Goal: Information Seeking & Learning: Check status

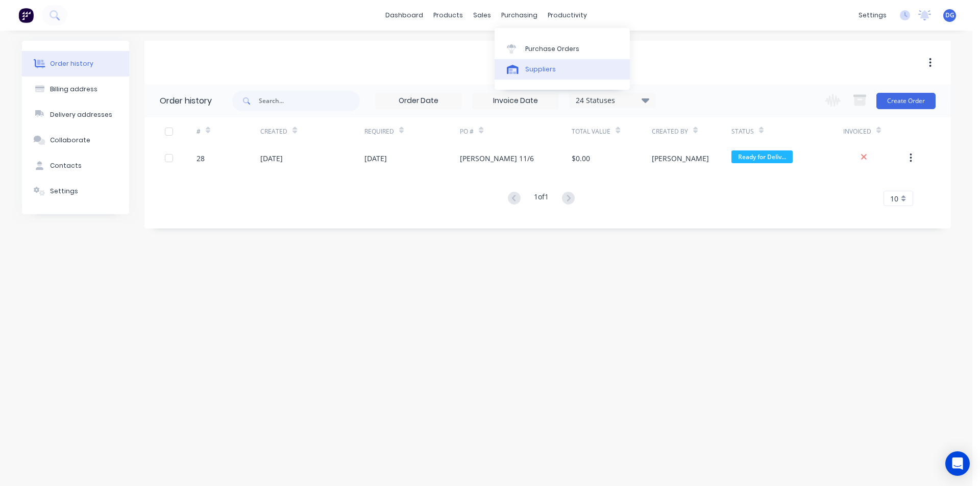
click at [536, 68] on div "Suppliers" at bounding box center [540, 69] width 31 height 9
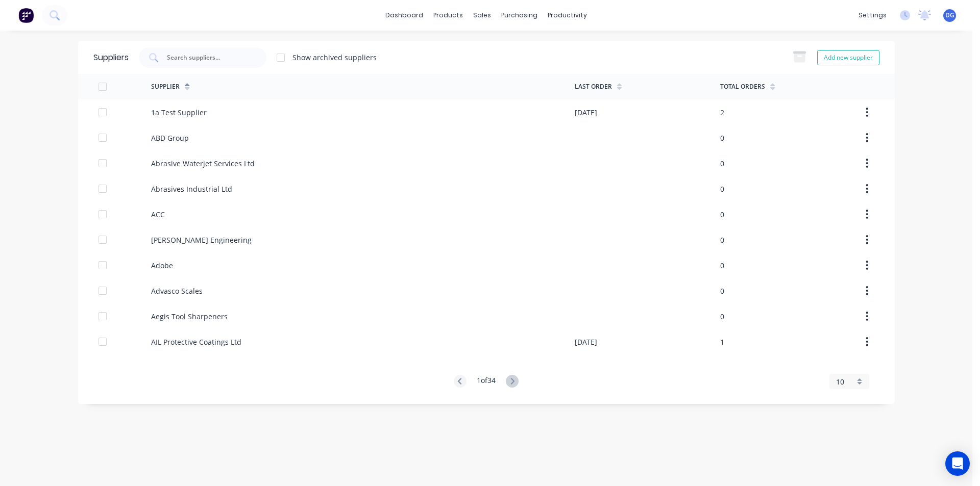
click at [860, 384] on div "10" at bounding box center [850, 381] width 40 height 15
click at [846, 363] on div "35" at bounding box center [849, 365] width 39 height 18
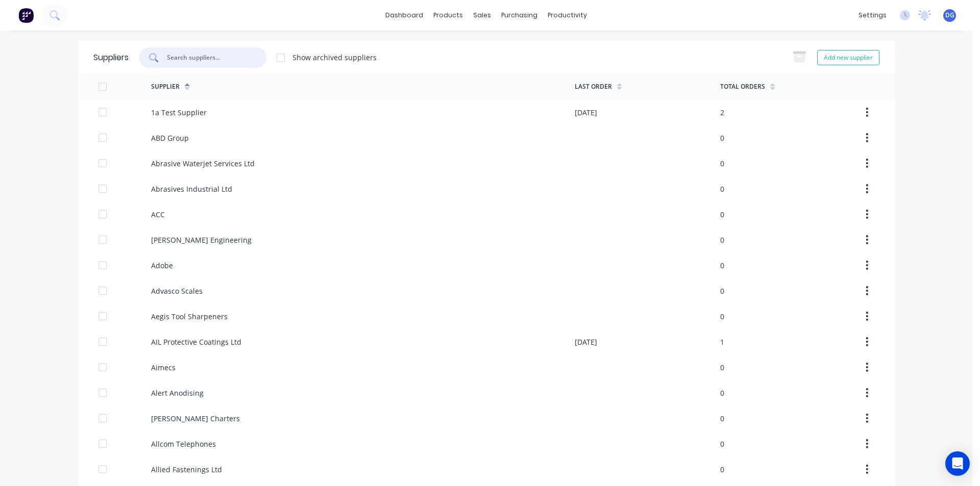
click at [202, 59] on input "text" at bounding box center [208, 58] width 85 height 10
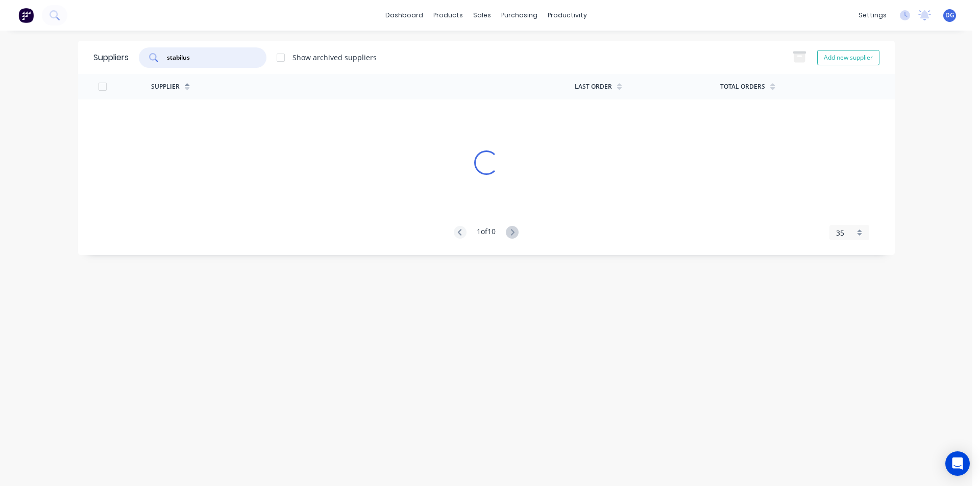
type input "stabilus"
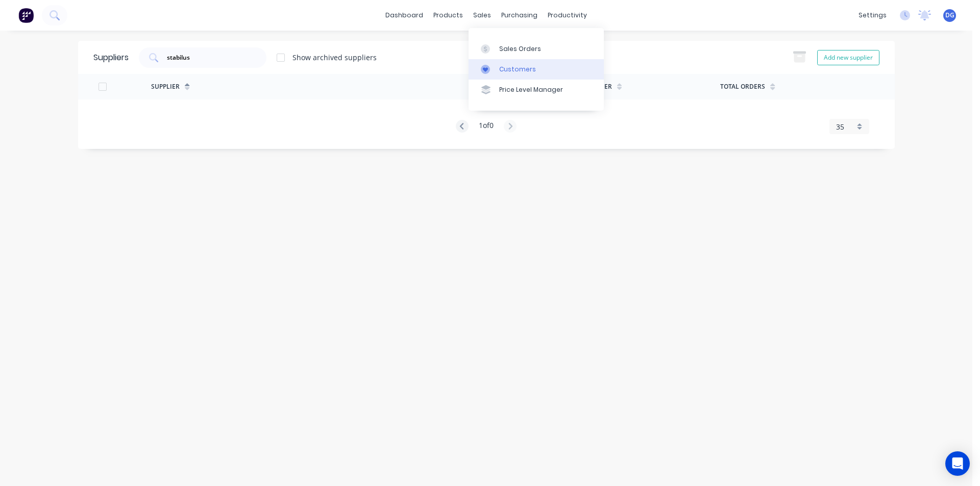
click at [503, 71] on div "Customers" at bounding box center [517, 69] width 37 height 9
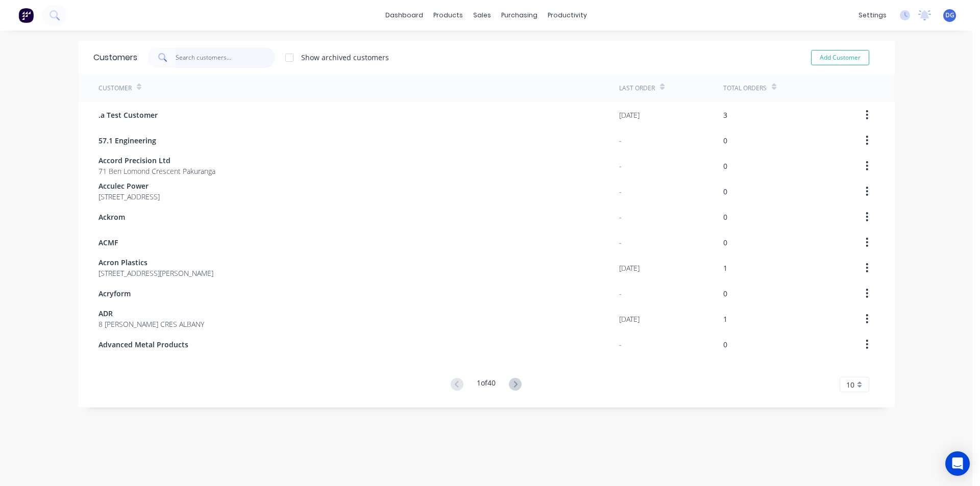
click at [192, 56] on input "text" at bounding box center [226, 57] width 100 height 20
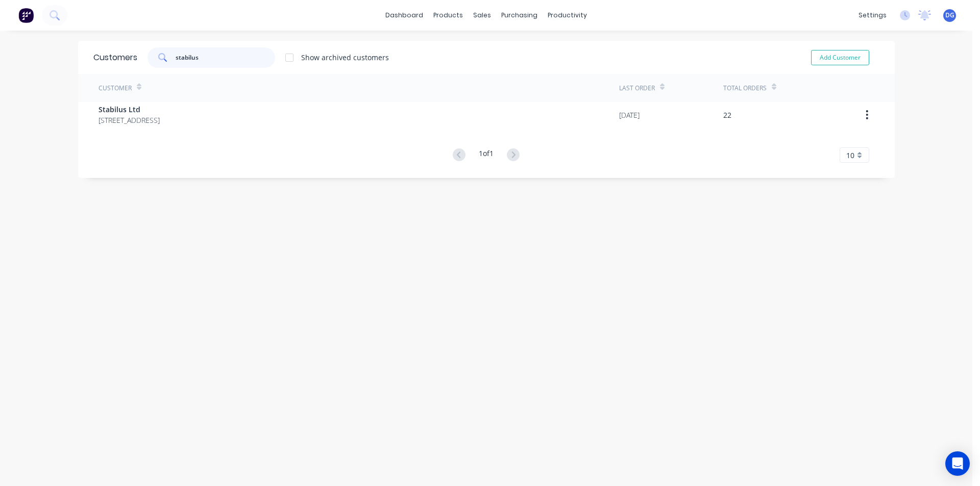
type input "stabilus"
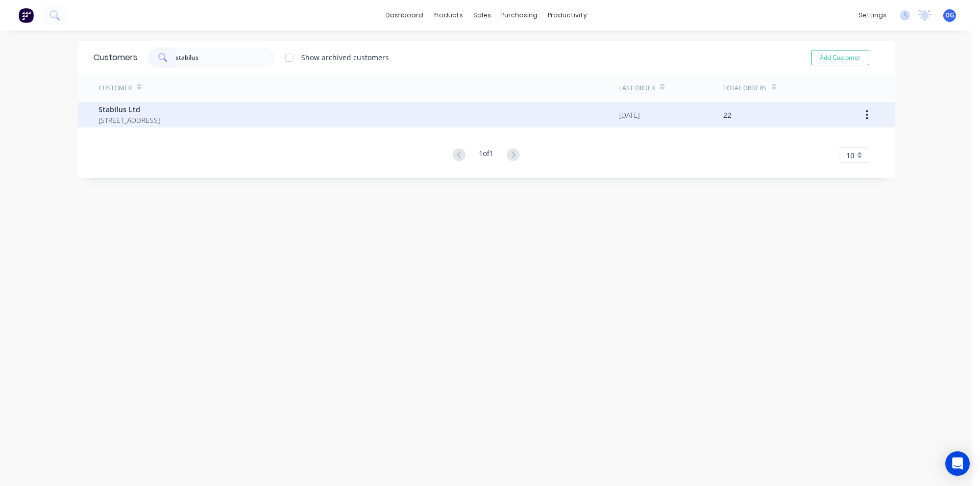
click at [120, 109] on span "Stabilus Ltd" at bounding box center [129, 109] width 61 height 11
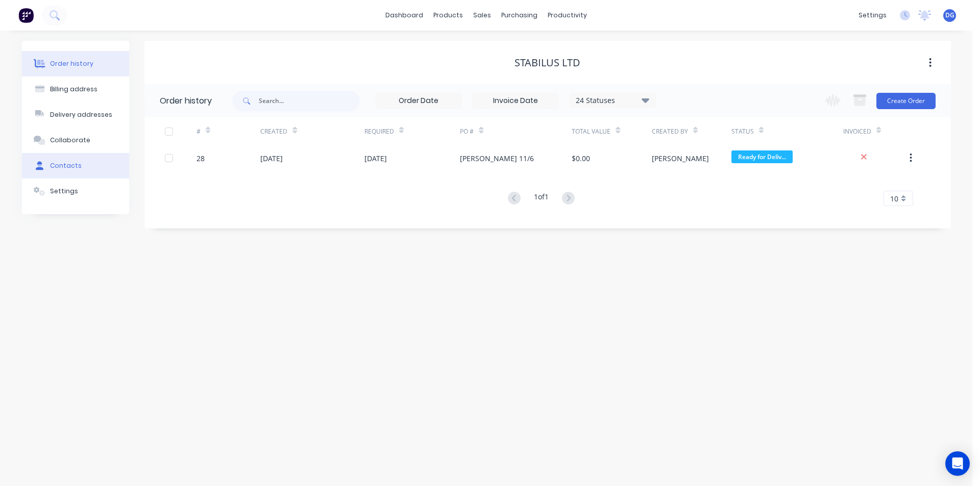
click at [70, 165] on div "Contacts" at bounding box center [66, 165] width 32 height 9
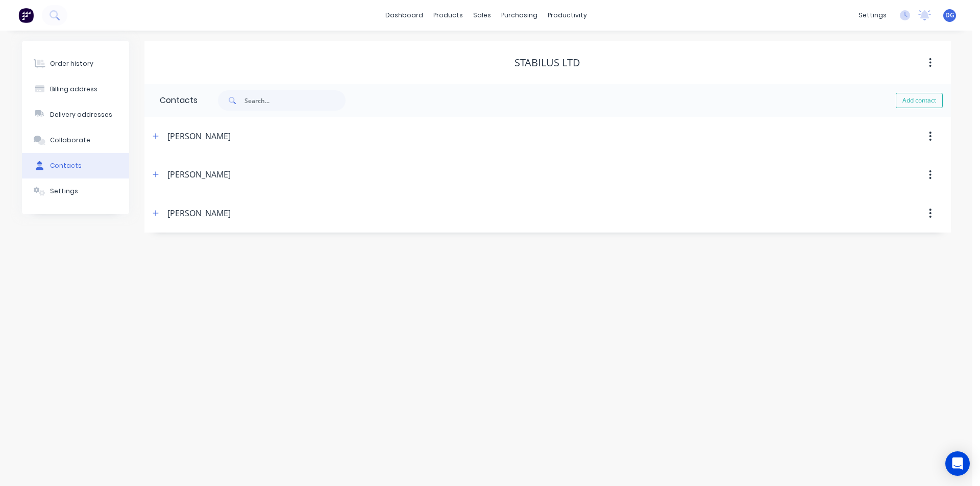
click at [190, 136] on div "[PERSON_NAME]" at bounding box center [198, 136] width 63 height 12
click at [156, 137] on icon "button" at bounding box center [156, 136] width 6 height 7
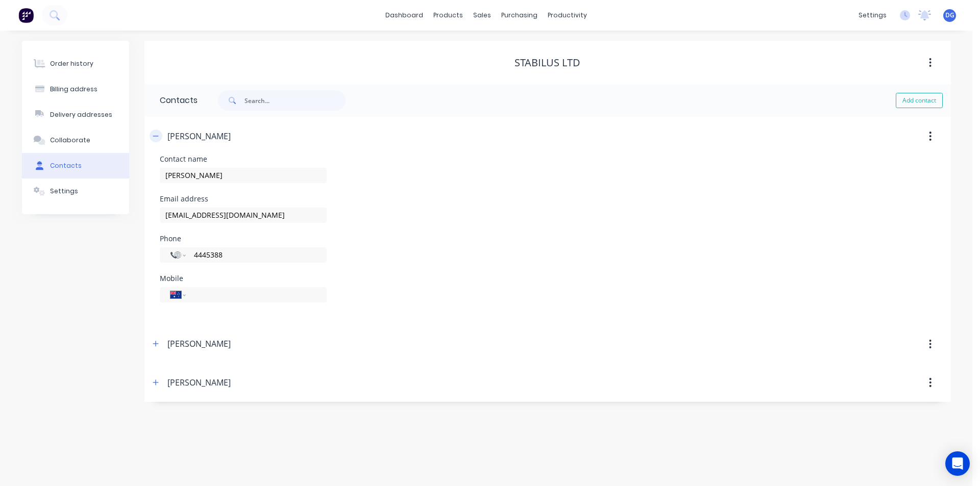
click at [155, 134] on icon "button" at bounding box center [156, 136] width 6 height 7
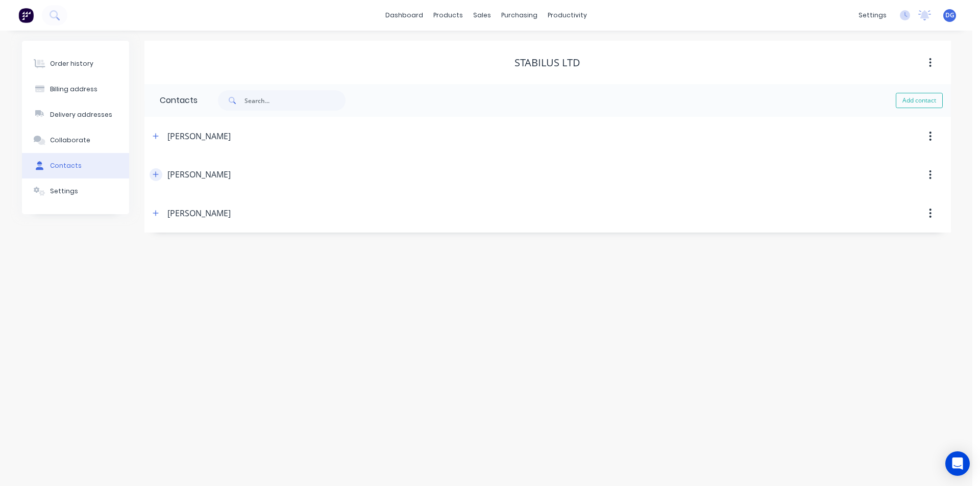
click at [157, 174] on icon "button" at bounding box center [156, 174] width 6 height 7
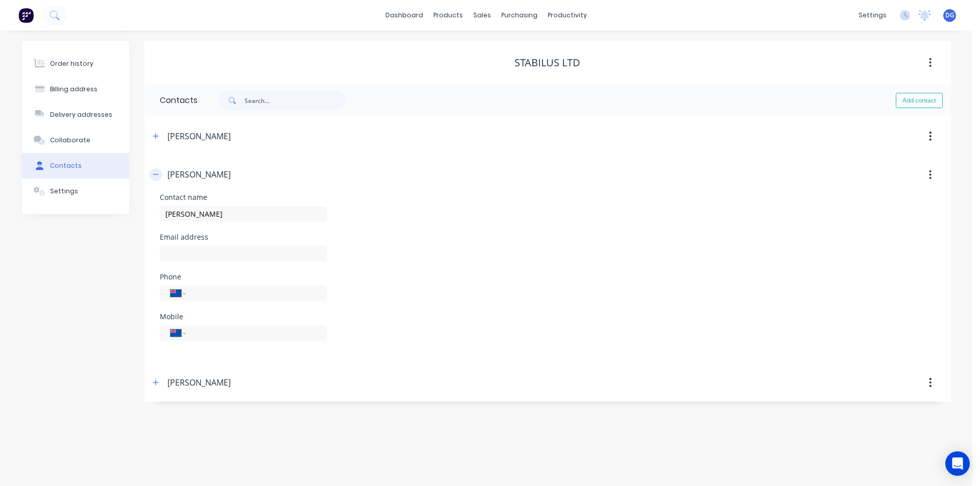
click at [157, 174] on icon "button" at bounding box center [156, 174] width 6 height 7
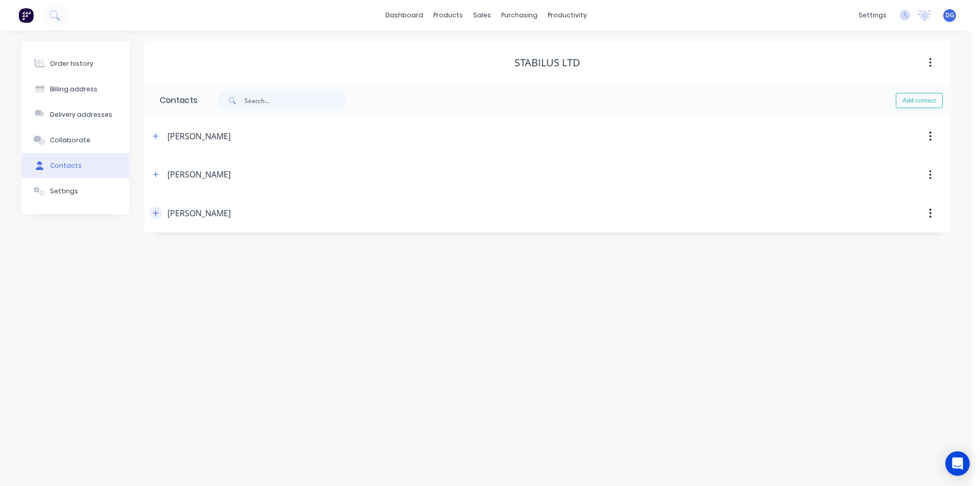
click at [156, 214] on icon "button" at bounding box center [156, 213] width 6 height 6
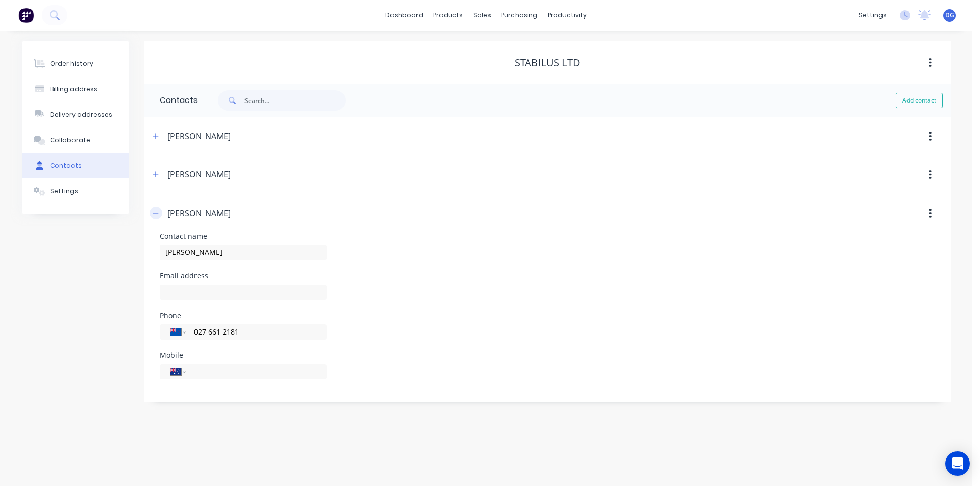
click at [156, 214] on icon "button" at bounding box center [156, 213] width 6 height 7
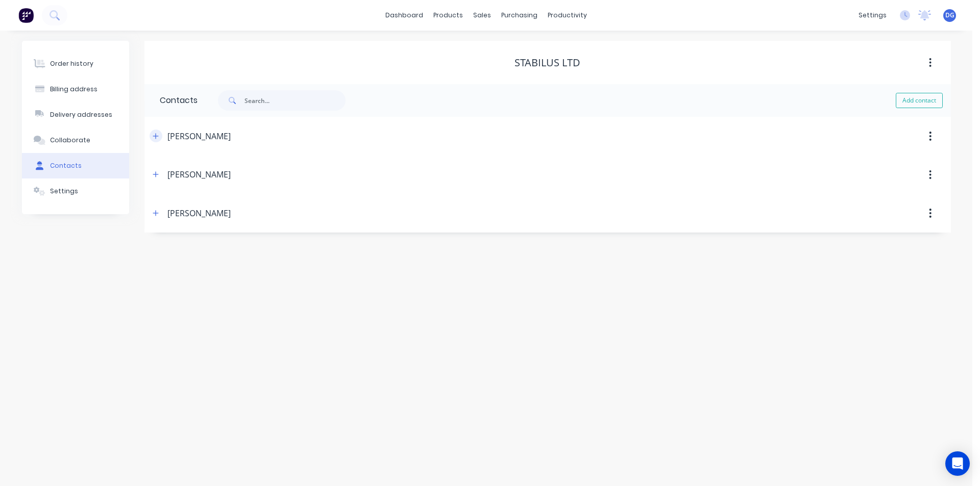
click at [155, 137] on icon "button" at bounding box center [156, 136] width 6 height 7
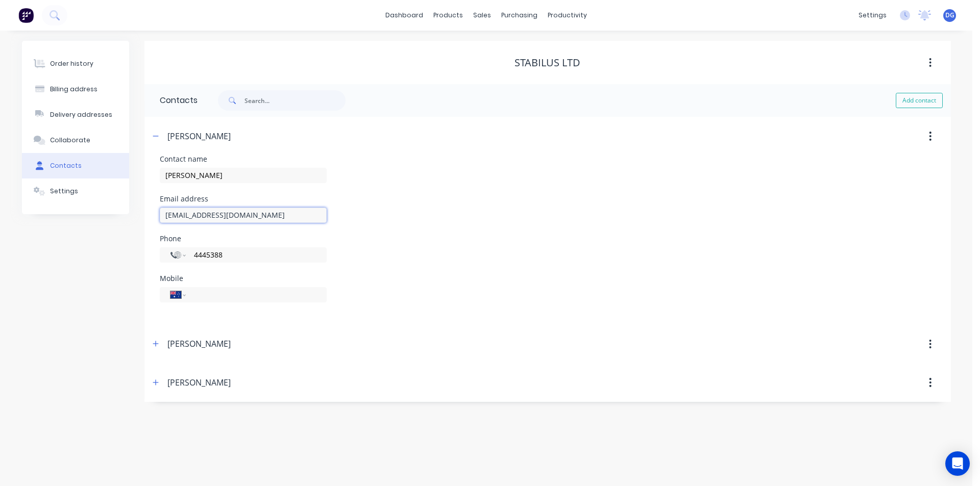
click at [208, 215] on input "[EMAIL_ADDRESS][DOMAIN_NAME]" at bounding box center [243, 215] width 167 height 15
click at [210, 216] on input "accountsnz@.[DOMAIN_NAME]" at bounding box center [243, 215] width 167 height 15
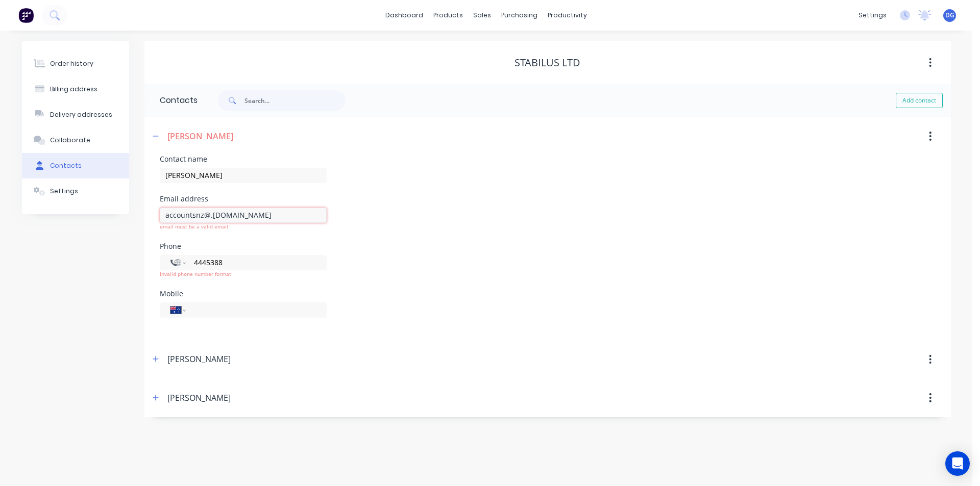
click at [212, 215] on input "accountsnz@.[DOMAIN_NAME]" at bounding box center [243, 215] width 167 height 15
type input "[EMAIL_ADDRESS][DOMAIN_NAME]"
click at [556, 159] on div "Contact name [PERSON_NAME]" at bounding box center [548, 176] width 776 height 40
click at [465, 257] on div "Phone International [GEOGRAPHIC_DATA] [GEOGRAPHIC_DATA] [GEOGRAPHIC_DATA] [GEOG…" at bounding box center [548, 258] width 776 height 47
click at [325, 255] on div "International [GEOGRAPHIC_DATA] [GEOGRAPHIC_DATA] [GEOGRAPHIC_DATA] [GEOGRAPHIC…" at bounding box center [243, 255] width 167 height 15
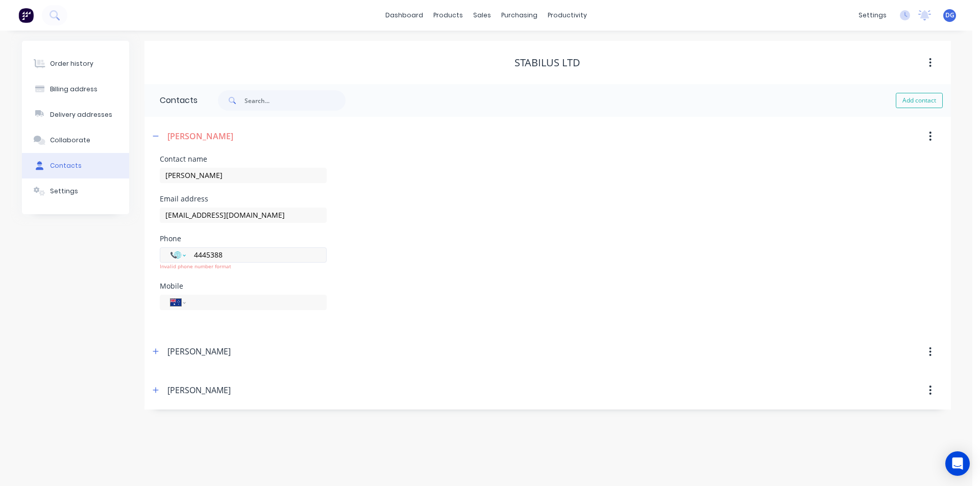
click at [185, 256] on select "International [GEOGRAPHIC_DATA] [GEOGRAPHIC_DATA] [GEOGRAPHIC_DATA] [GEOGRAPHIC…" at bounding box center [177, 255] width 15 height 14
select select "NZ"
click at [170, 248] on select "International [GEOGRAPHIC_DATA] [GEOGRAPHIC_DATA] [GEOGRAPHIC_DATA] [GEOGRAPHIC…" at bounding box center [177, 255] width 15 height 14
click at [538, 229] on div "Email address [EMAIL_ADDRESS][DOMAIN_NAME]" at bounding box center [548, 216] width 776 height 40
click at [194, 254] on input "4445388" at bounding box center [254, 255] width 123 height 12
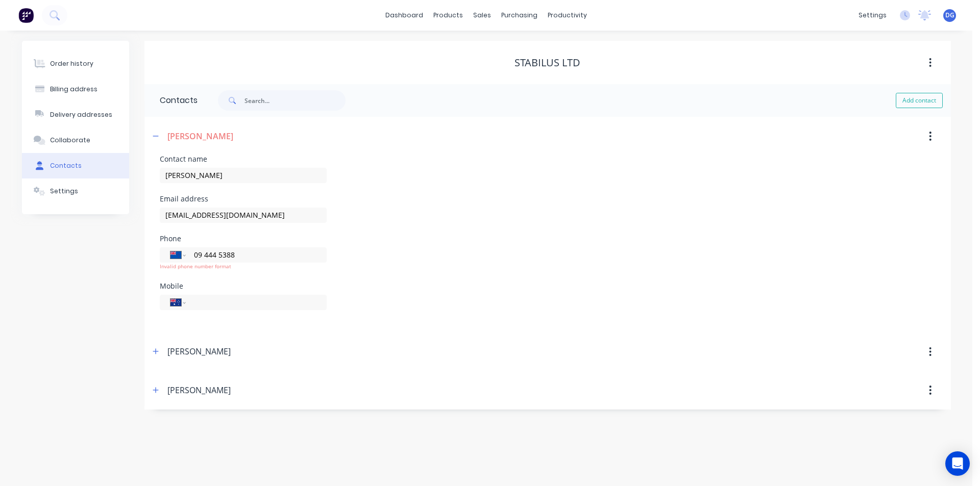
type input "09 444 5388"
drag, startPoint x: 602, startPoint y: 260, endPoint x: 597, endPoint y: 259, distance: 5.2
click at [600, 260] on div "Phone International [GEOGRAPHIC_DATA] [GEOGRAPHIC_DATA] [GEOGRAPHIC_DATA] [GEOG…" at bounding box center [548, 258] width 776 height 47
click at [156, 135] on icon "button" at bounding box center [156, 136] width 6 height 7
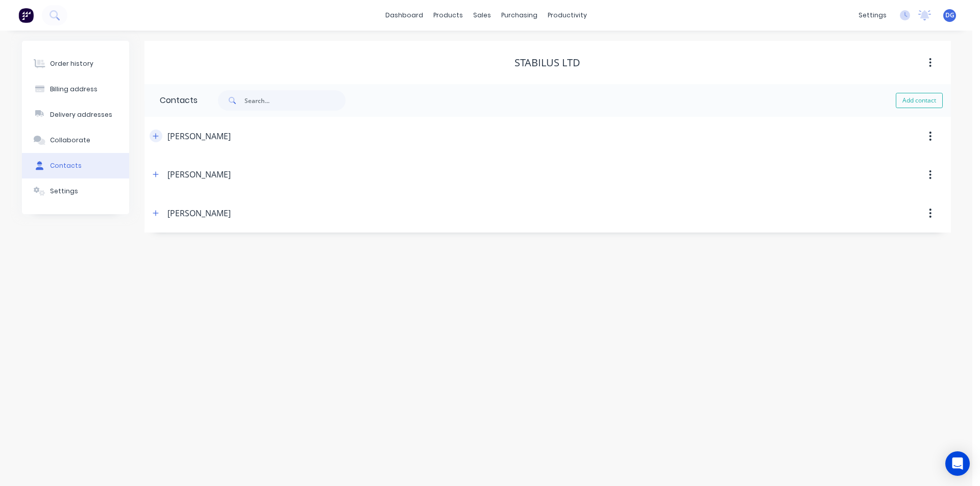
click at [156, 135] on icon "button" at bounding box center [156, 136] width 6 height 6
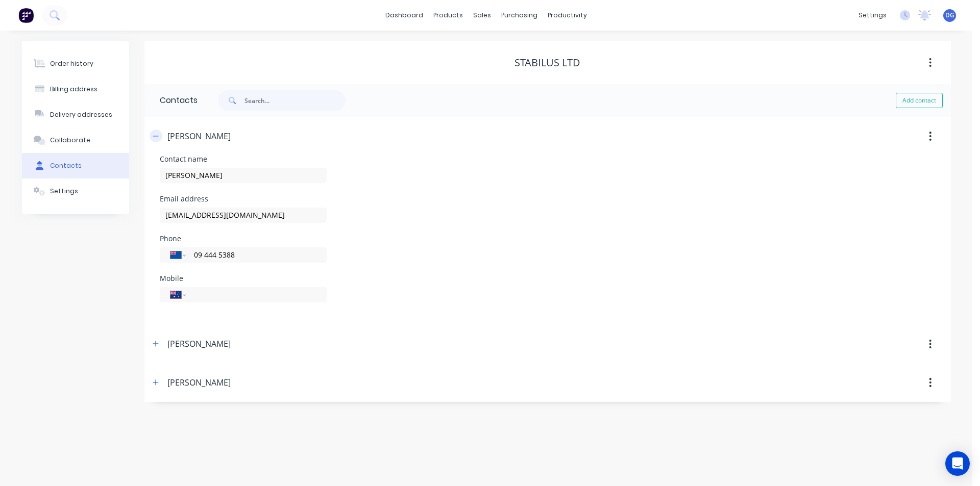
click at [156, 135] on icon "button" at bounding box center [156, 136] width 6 height 7
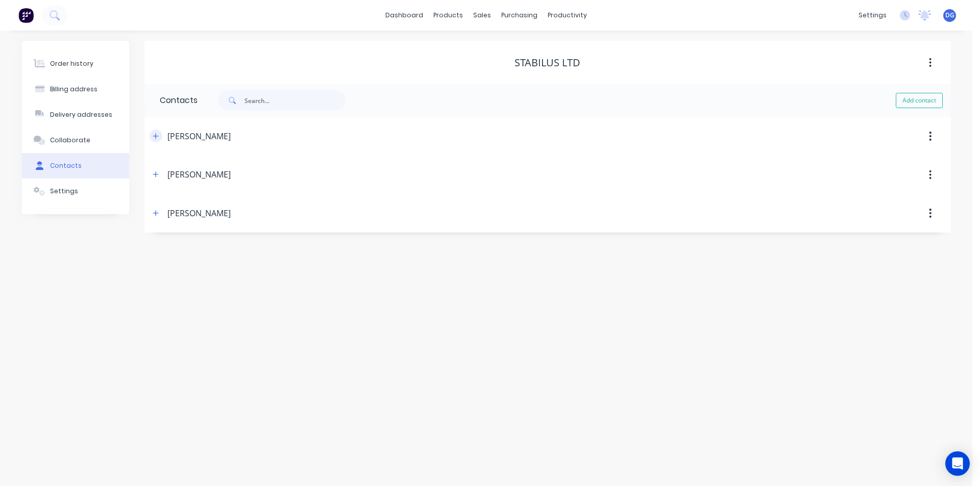
click at [153, 137] on icon "button" at bounding box center [156, 136] width 6 height 7
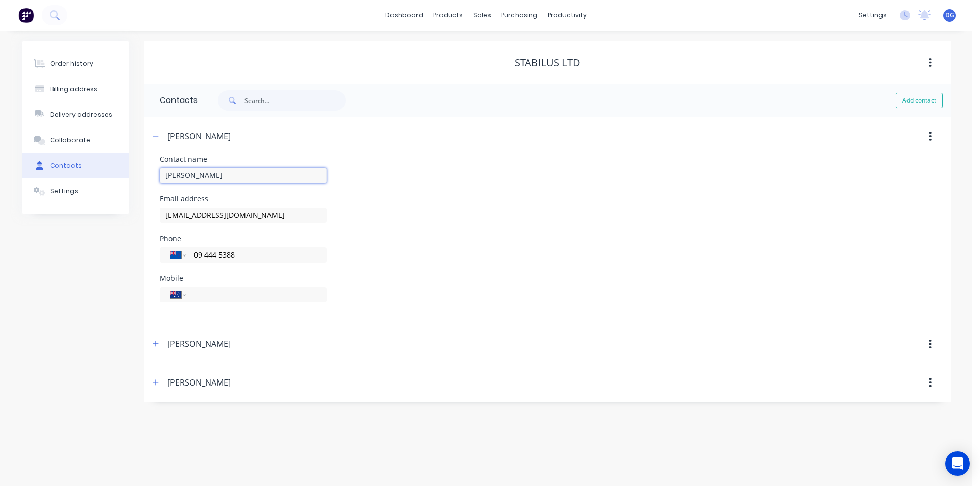
click at [189, 177] on input "[PERSON_NAME]" at bounding box center [243, 175] width 167 height 15
click at [495, 140] on div "[PERSON_NAME]" at bounding box center [450, 136] width 601 height 18
click at [71, 163] on div "Contacts" at bounding box center [66, 165] width 32 height 9
click at [155, 135] on icon "button" at bounding box center [156, 136] width 6 height 7
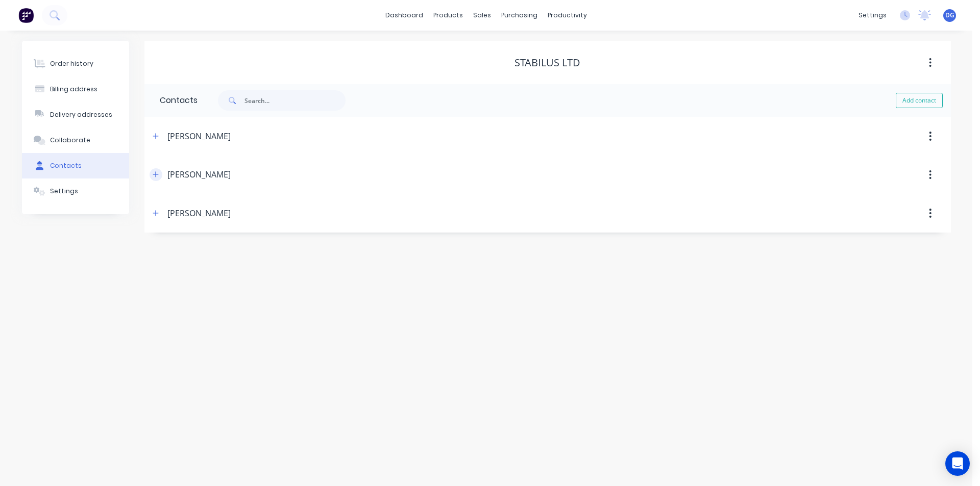
click at [154, 174] on icon "button" at bounding box center [156, 174] width 6 height 7
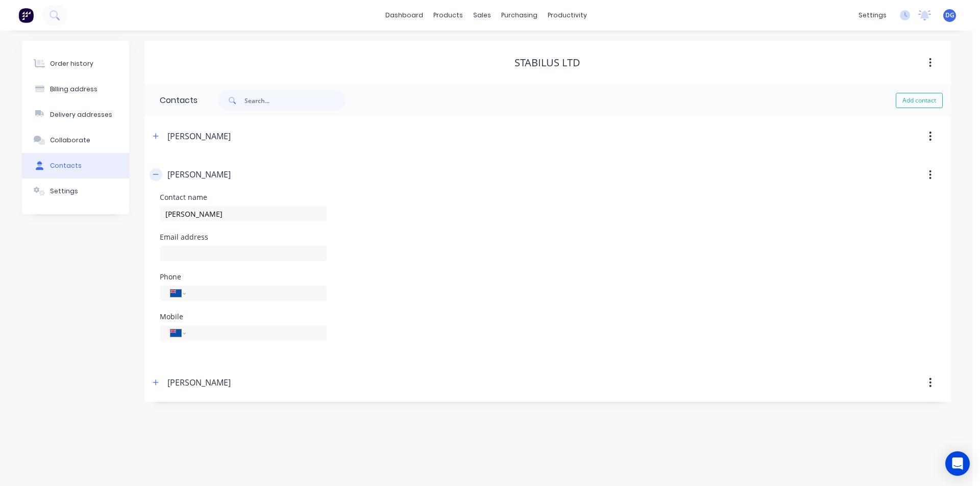
click at [154, 174] on icon "button" at bounding box center [156, 174] width 6 height 7
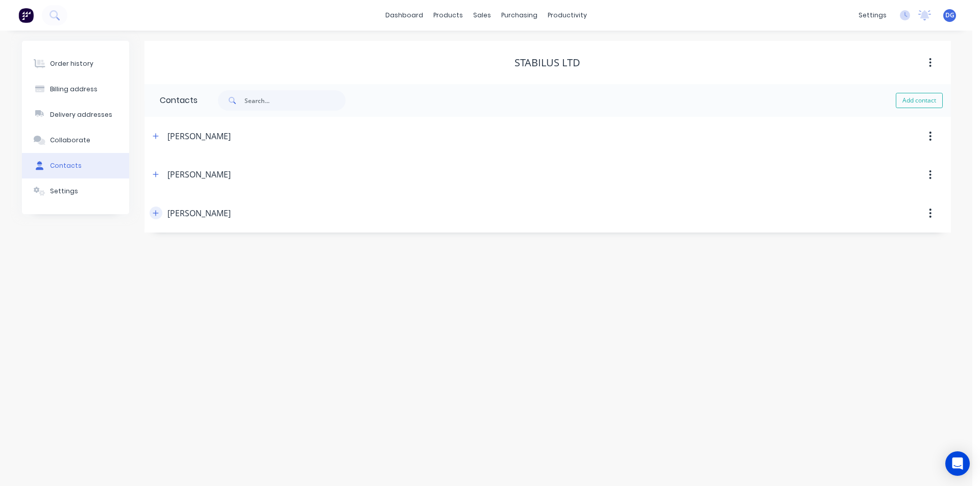
click at [154, 215] on icon "button" at bounding box center [156, 213] width 6 height 7
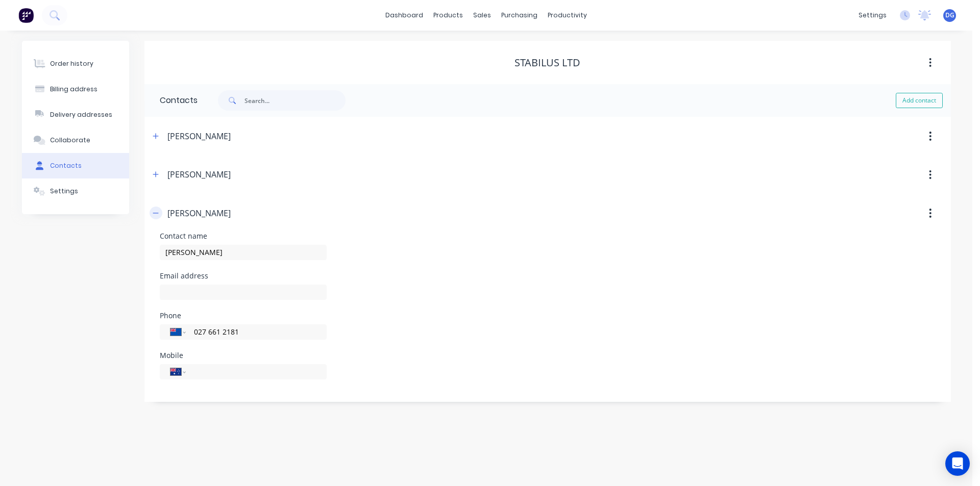
click at [154, 215] on icon "button" at bounding box center [156, 213] width 6 height 7
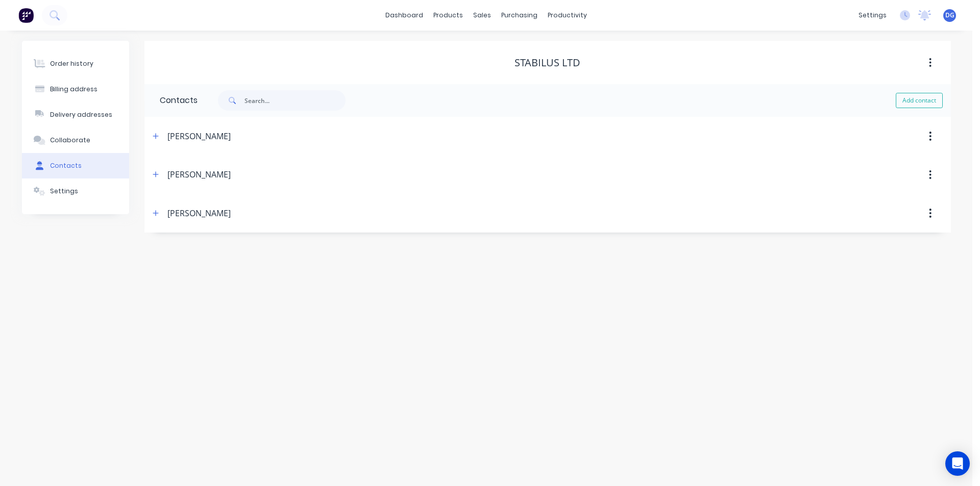
click at [930, 136] on icon "button" at bounding box center [931, 136] width 2 height 9
click at [931, 181] on button "button" at bounding box center [930, 175] width 24 height 18
click at [931, 217] on icon "button" at bounding box center [931, 213] width 2 height 9
click at [516, 328] on div "Order history Billing address Delivery addresses Collaborate Contacts Settings …" at bounding box center [486, 259] width 972 height 456
click at [157, 136] on icon "button" at bounding box center [156, 136] width 6 height 6
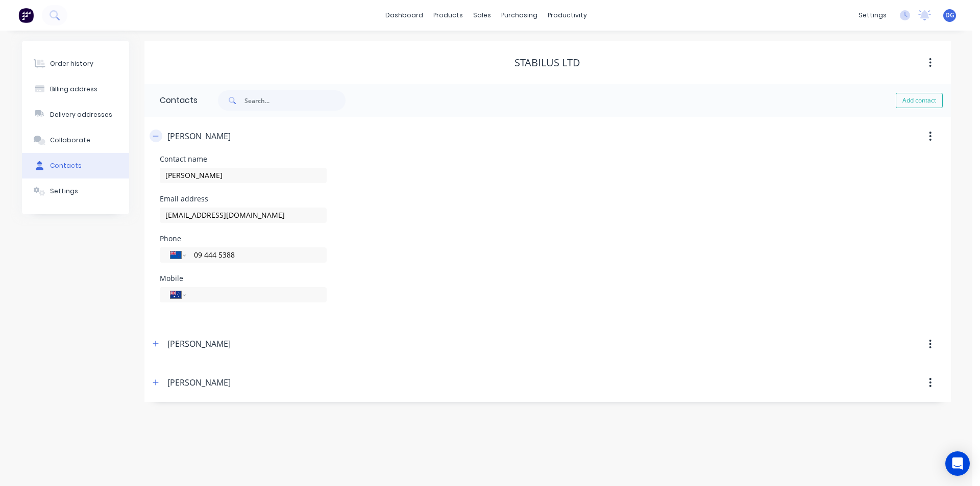
click at [157, 136] on icon "button" at bounding box center [156, 136] width 6 height 1
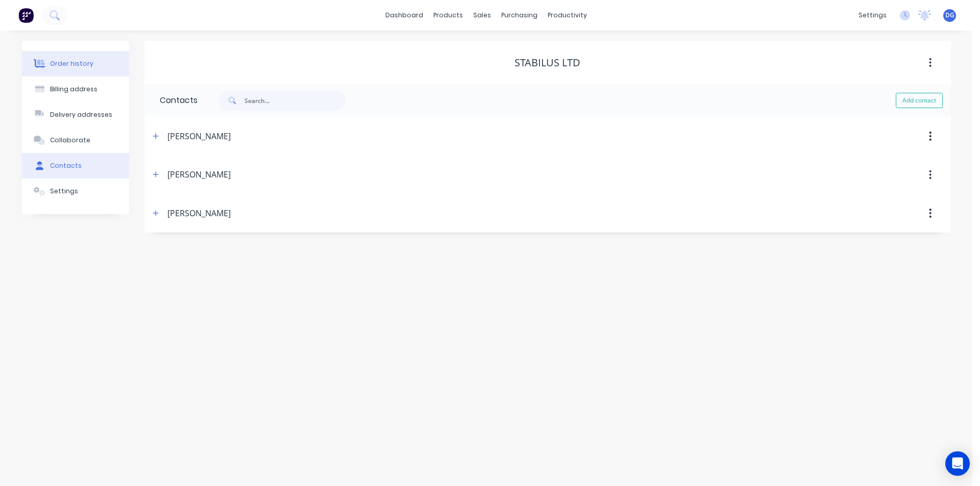
click at [67, 64] on div "Order history" at bounding box center [71, 63] width 43 height 9
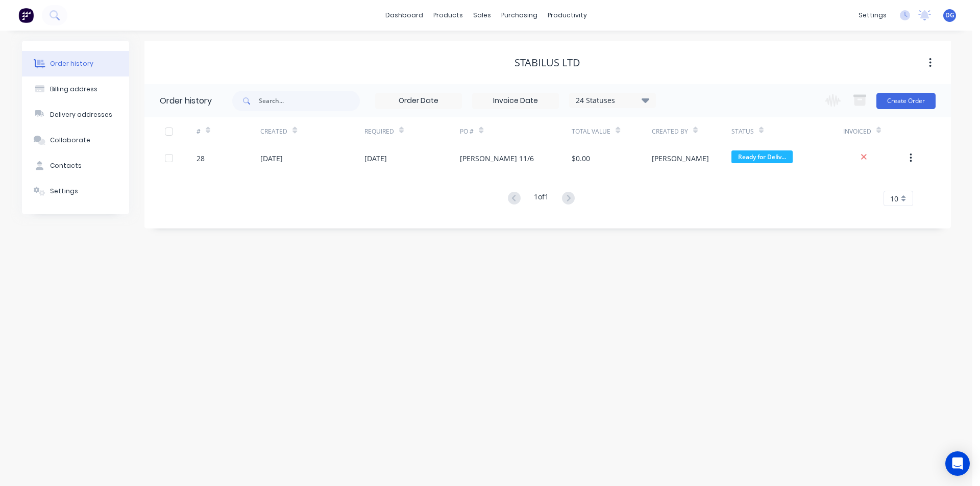
click at [67, 64] on div "Order history" at bounding box center [71, 63] width 43 height 9
click at [483, 17] on div "sales" at bounding box center [482, 15] width 28 height 15
click at [517, 46] on div "Sales Orders" at bounding box center [520, 48] width 42 height 9
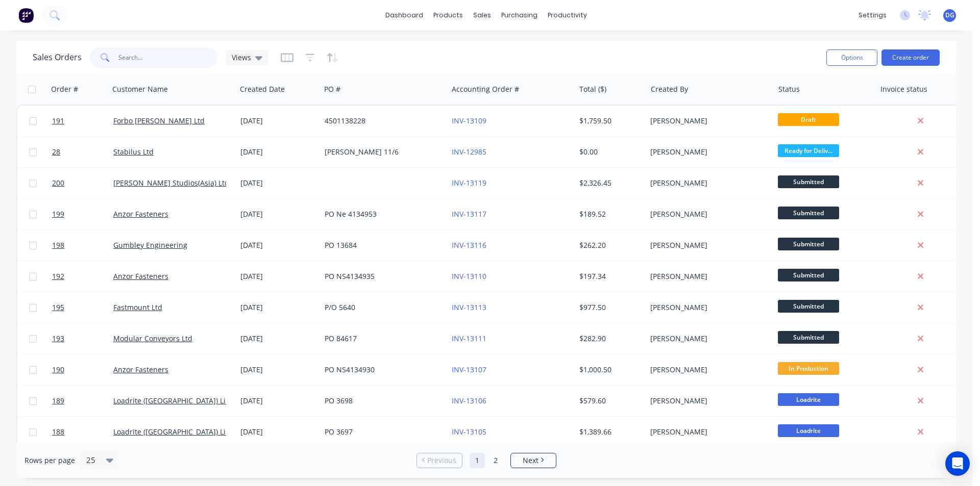
click at [133, 59] on input "text" at bounding box center [168, 57] width 100 height 20
type input "196"
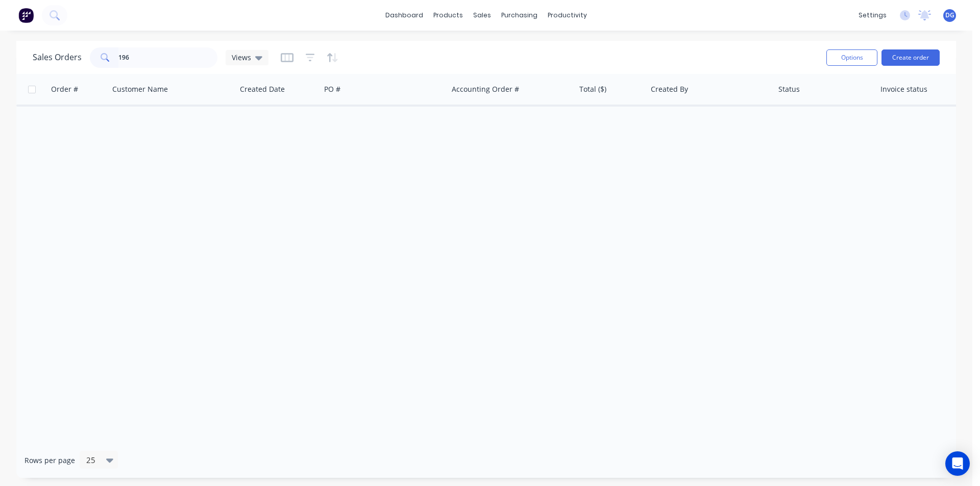
click at [30, 90] on input "checkbox" at bounding box center [32, 90] width 8 height 8
checkbox input "false"
click at [145, 55] on input "196" at bounding box center [168, 57] width 100 height 20
click at [483, 14] on div "sales" at bounding box center [482, 15] width 28 height 15
click at [513, 49] on div "Sales Orders" at bounding box center [520, 48] width 42 height 9
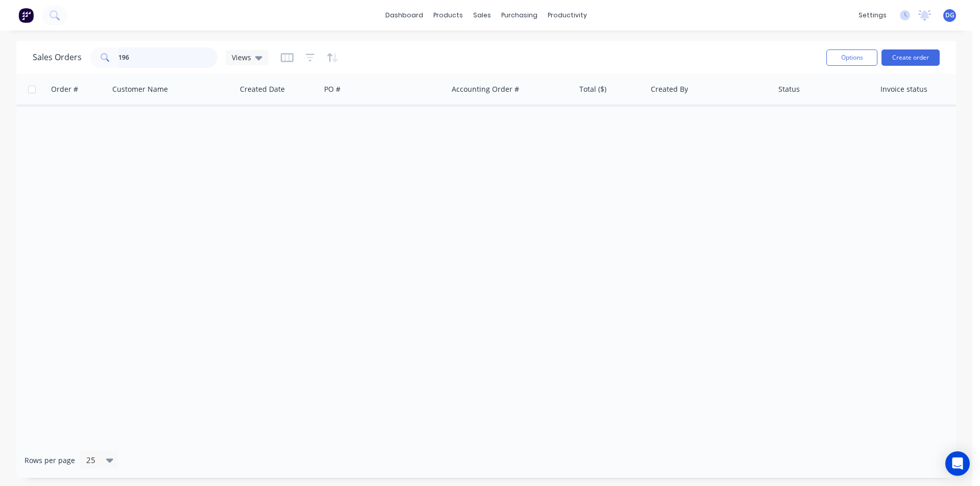
drag, startPoint x: 140, startPoint y: 66, endPoint x: 141, endPoint y: 57, distance: 8.7
click at [140, 64] on input "196" at bounding box center [168, 57] width 100 height 20
click at [141, 57] on input "196" at bounding box center [168, 57] width 100 height 20
type input "1"
